Goal: Find specific page/section: Find specific page/section

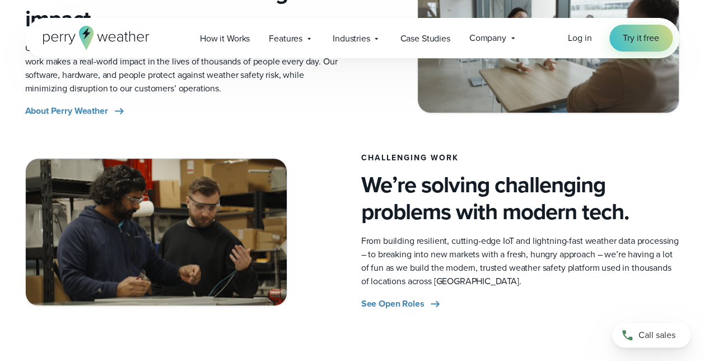
scroll to position [479, 0]
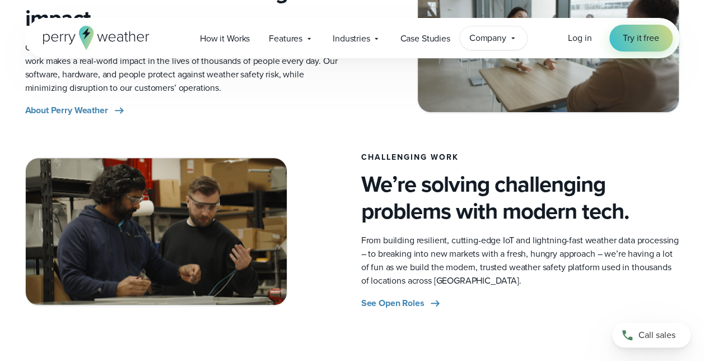
click at [494, 38] on span "Company" at bounding box center [487, 37] width 37 height 13
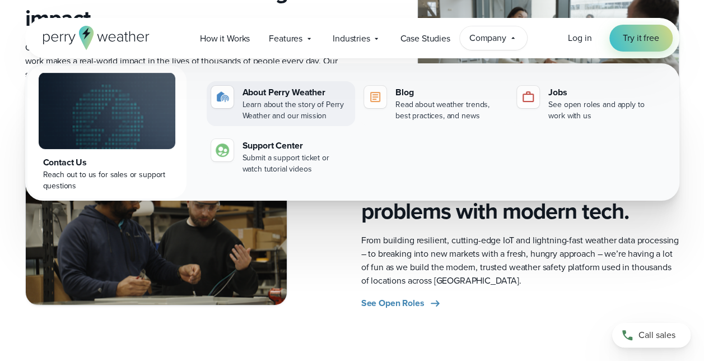
click at [281, 92] on div "About Perry Weather" at bounding box center [296, 92] width 108 height 13
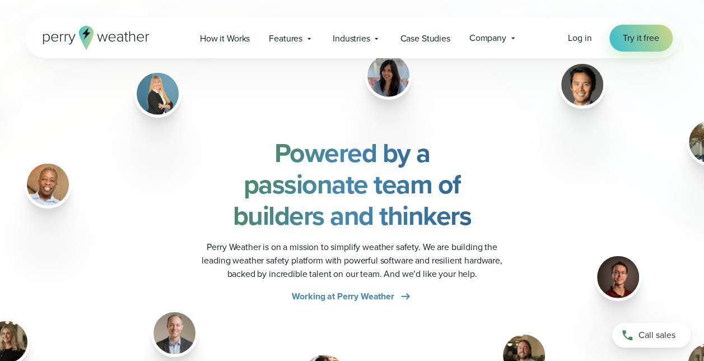
scroll to position [1369, 0]
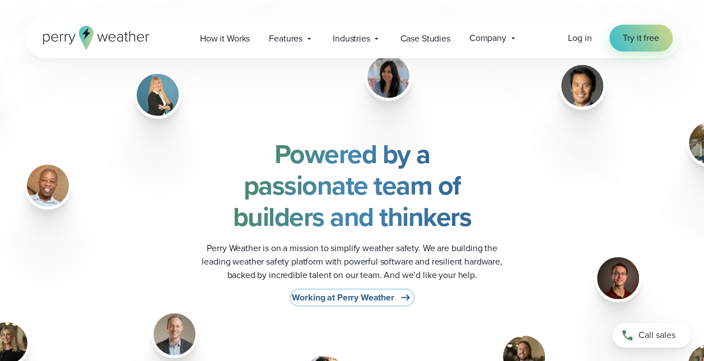
click at [357, 298] on span "Working at Perry Weather" at bounding box center [343, 297] width 102 height 13
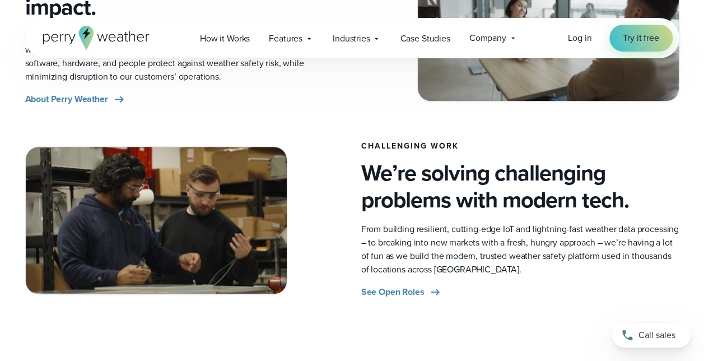
scroll to position [613, 0]
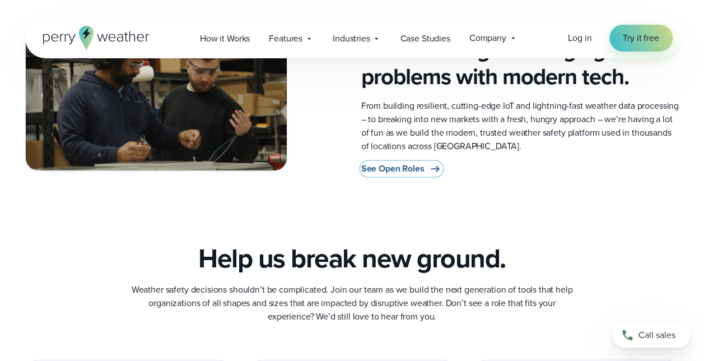
click at [378, 170] on span "See Open Roles" at bounding box center [392, 168] width 63 height 13
